Goal: Transaction & Acquisition: Subscribe to service/newsletter

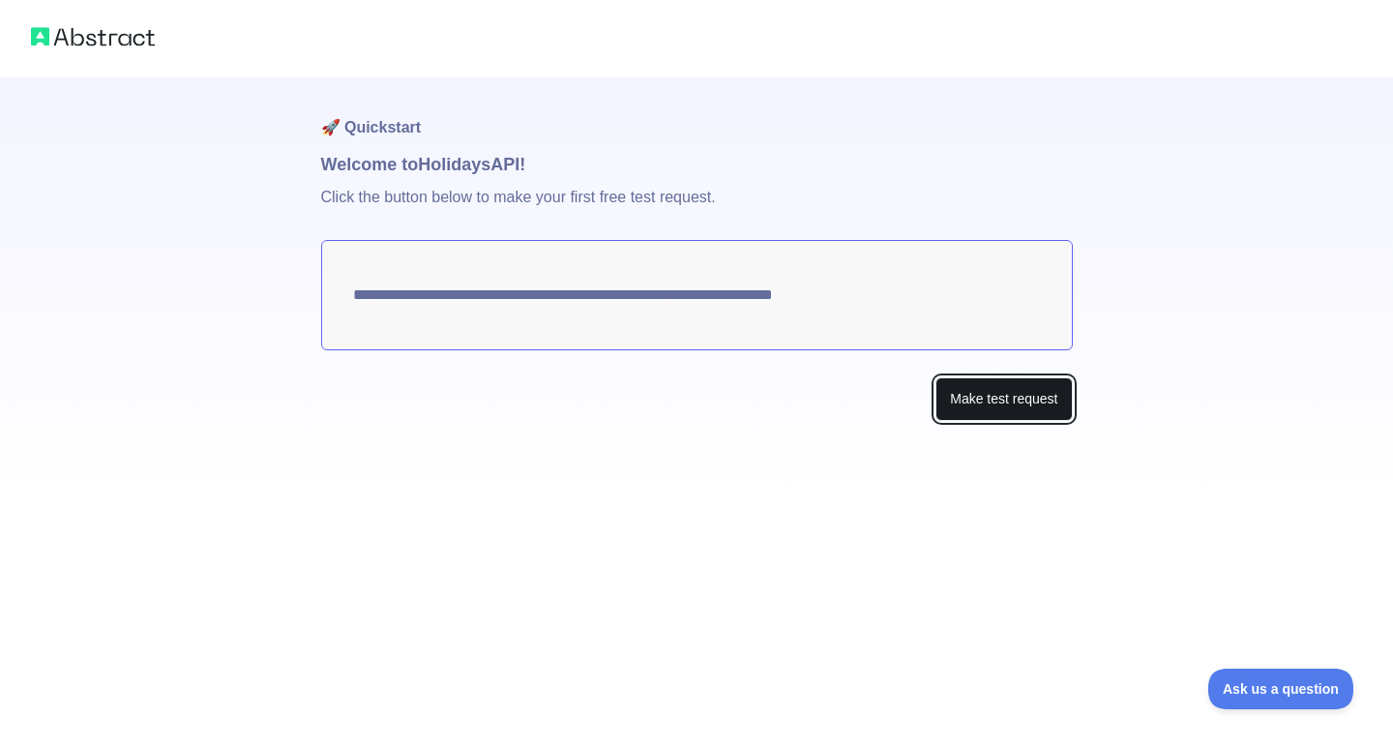
click at [958, 389] on button "Make test request" at bounding box center [1004, 399] width 136 height 44
click at [820, 299] on textarea "**********" at bounding box center [697, 295] width 752 height 110
click at [1008, 398] on button "Make test request" at bounding box center [1004, 399] width 136 height 44
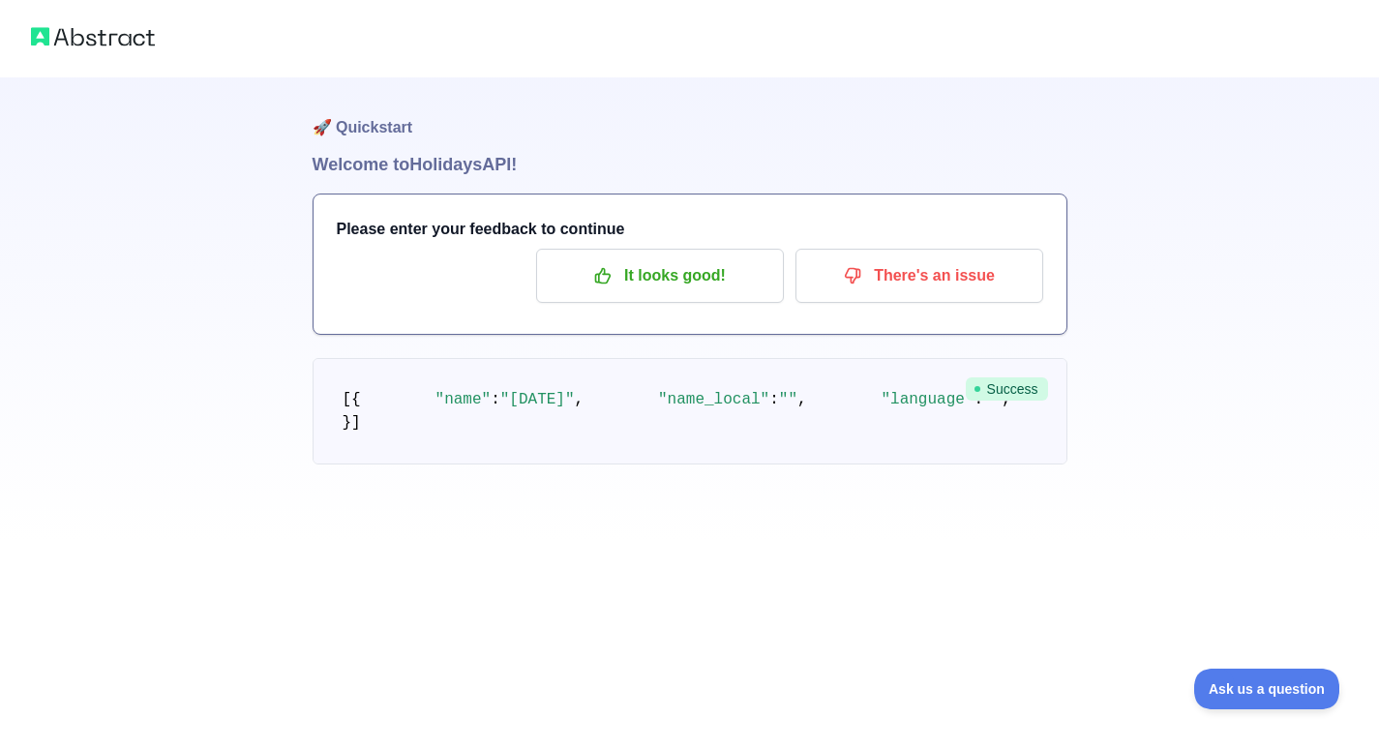
scroll to position [119, 0]
click at [1026, 377] on span "Success" at bounding box center [1007, 388] width 82 height 23
click at [680, 280] on p "It looks good!" at bounding box center [660, 275] width 219 height 33
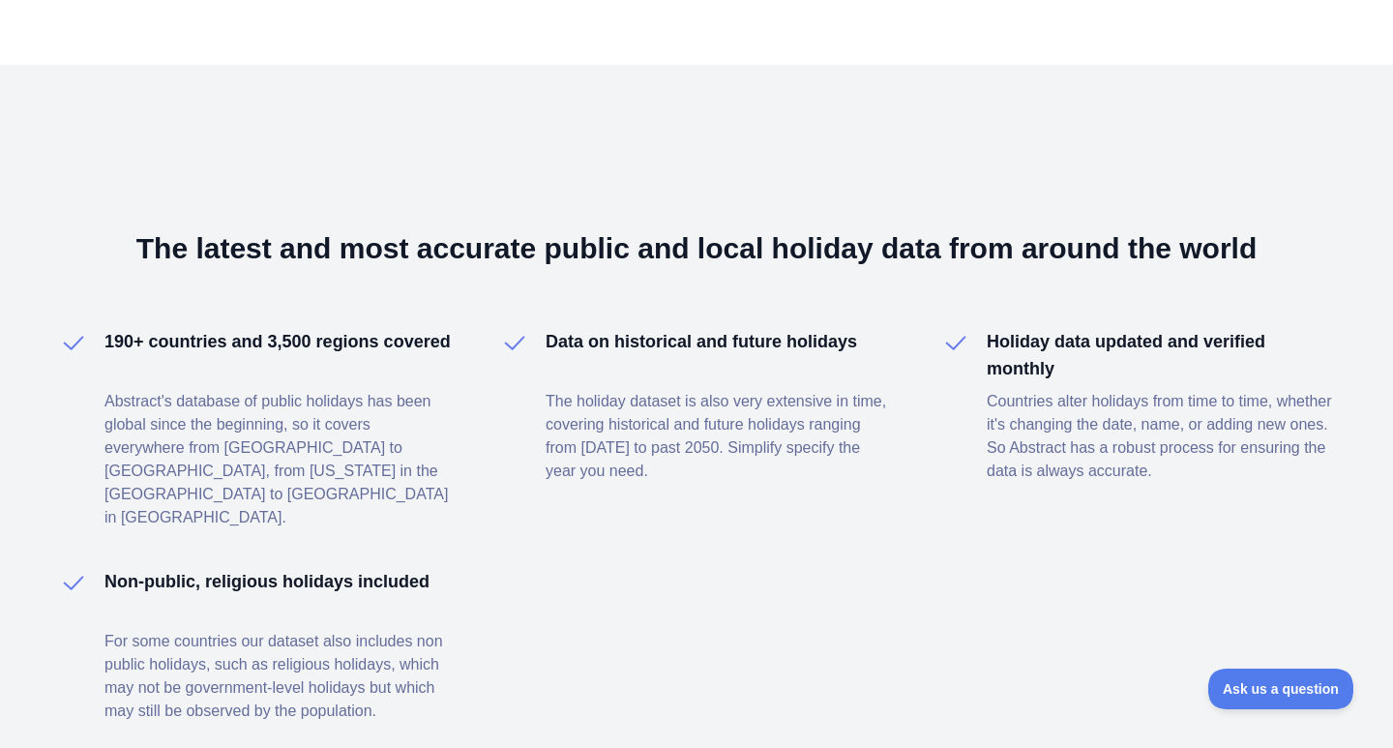
scroll to position [1246, 0]
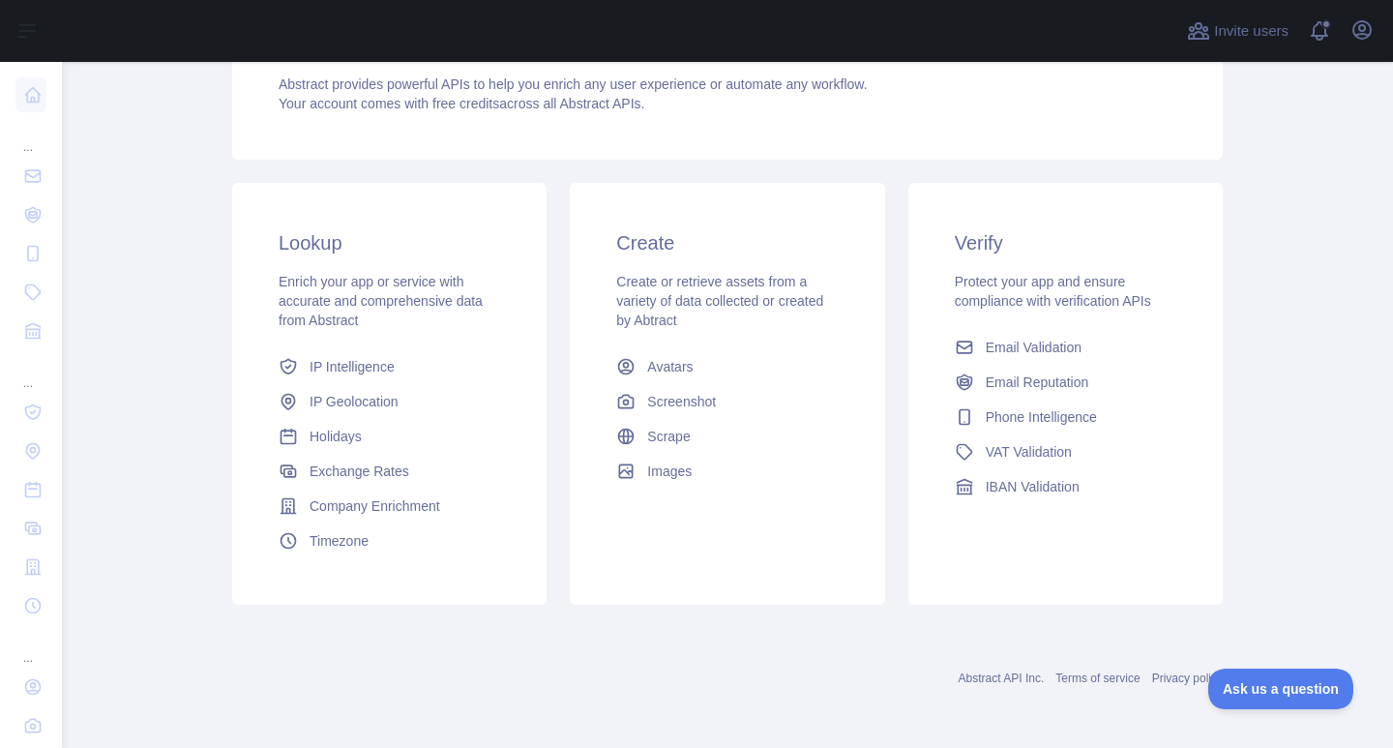
scroll to position [215, 0]
click at [335, 438] on span "Holidays" at bounding box center [336, 437] width 52 height 19
